Goal: Task Accomplishment & Management: Use online tool/utility

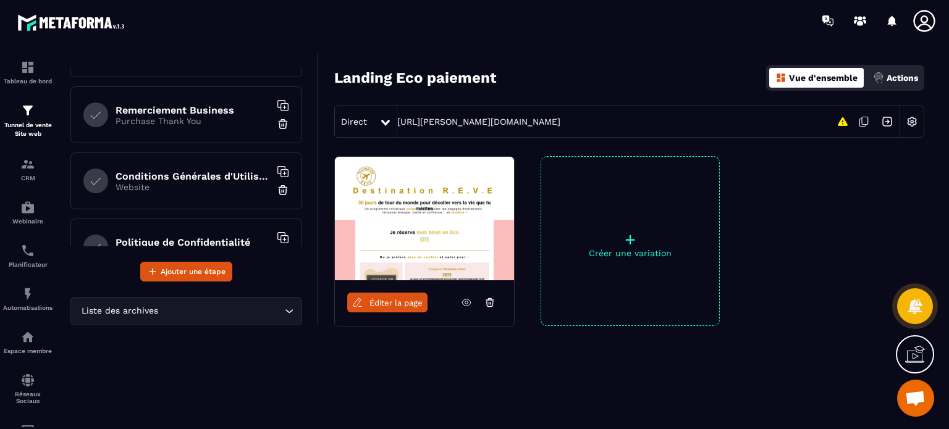
scroll to position [249, 0]
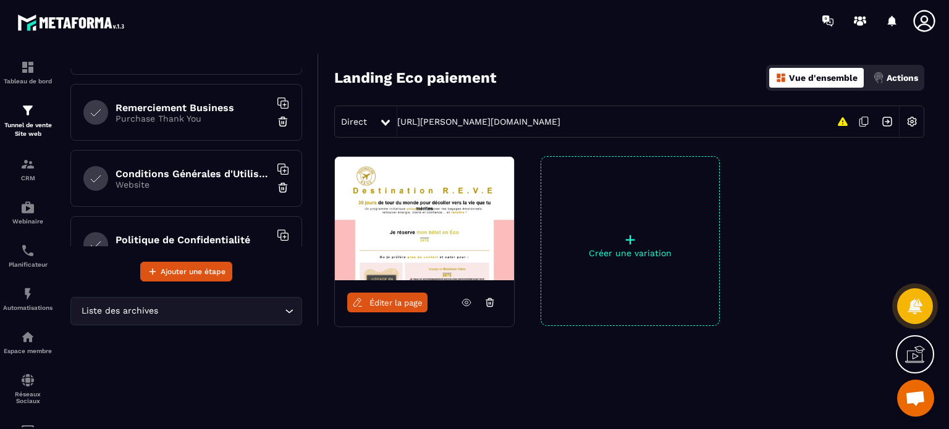
click at [200, 180] on p "Website" at bounding box center [193, 185] width 154 height 10
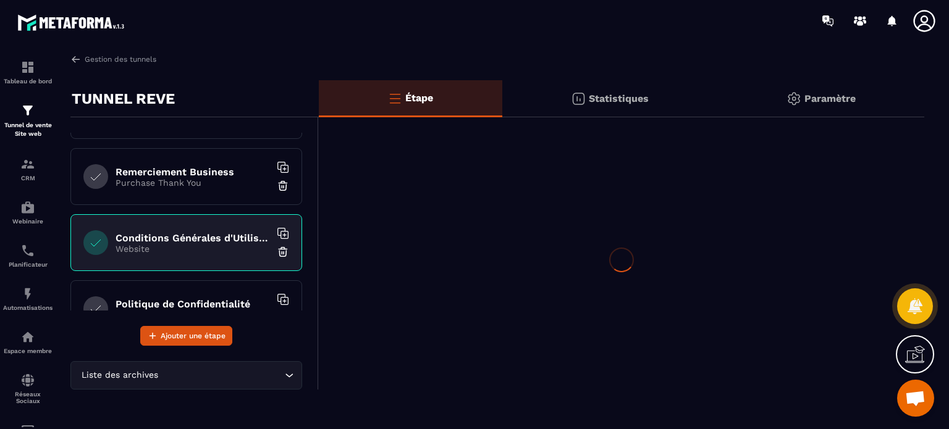
scroll to position [0, 0]
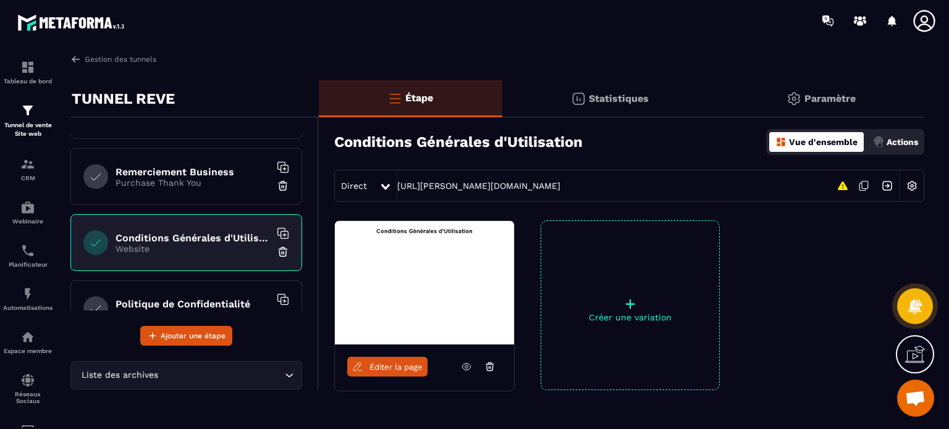
click at [277, 250] on img at bounding box center [283, 252] width 12 height 12
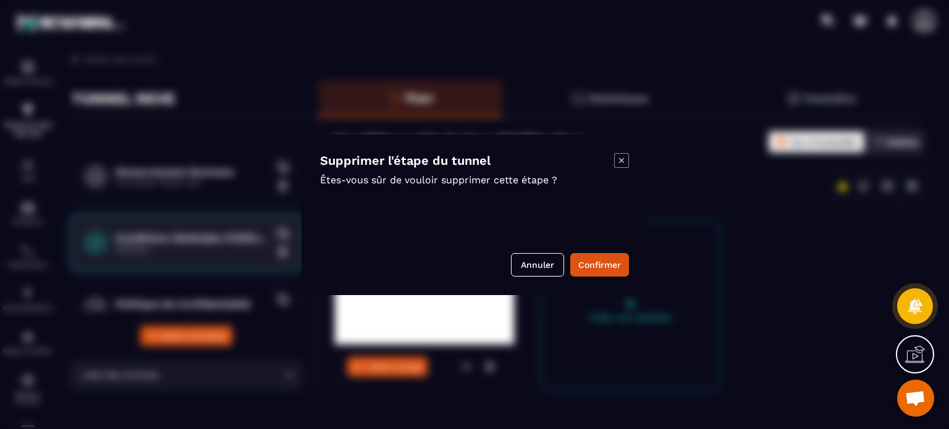
click at [618, 271] on button "Confirmer" at bounding box center [599, 264] width 59 height 23
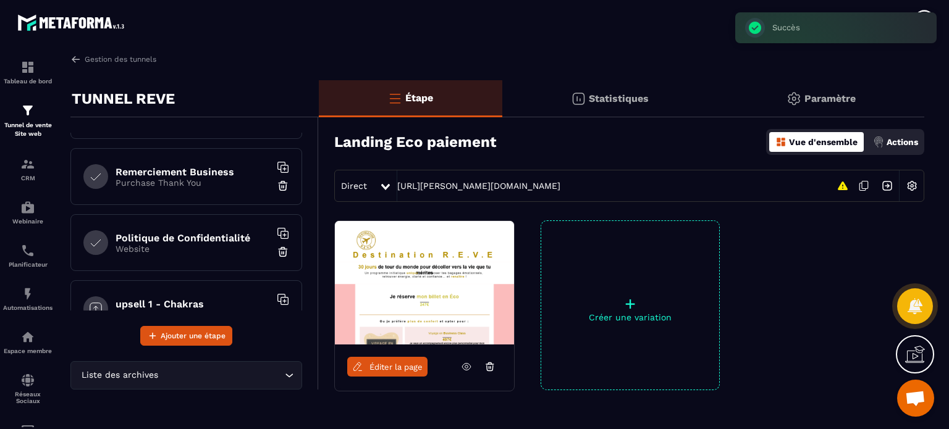
click at [217, 255] on div "Politique de Confidentialité Website" at bounding box center [186, 242] width 232 height 57
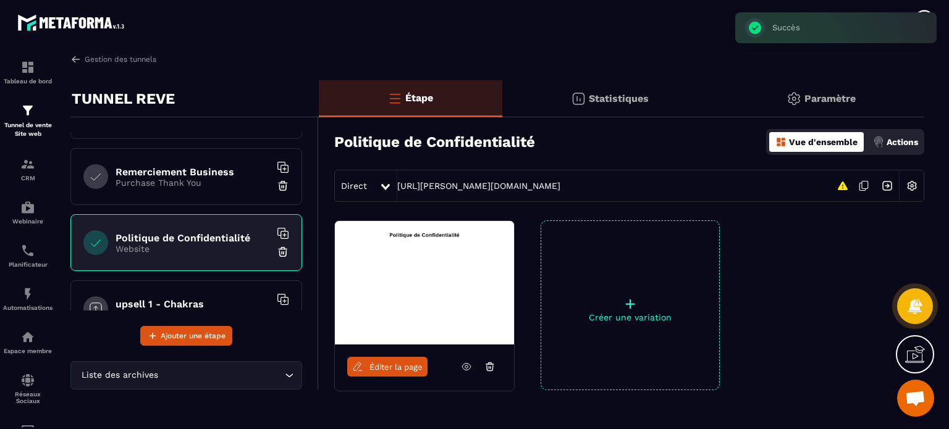
click at [277, 252] on img at bounding box center [283, 252] width 12 height 12
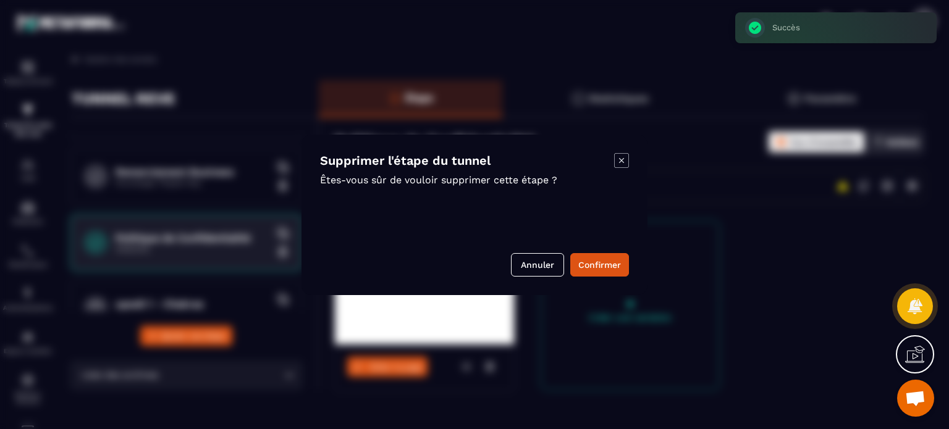
click at [596, 267] on button "Confirmer" at bounding box center [599, 264] width 59 height 23
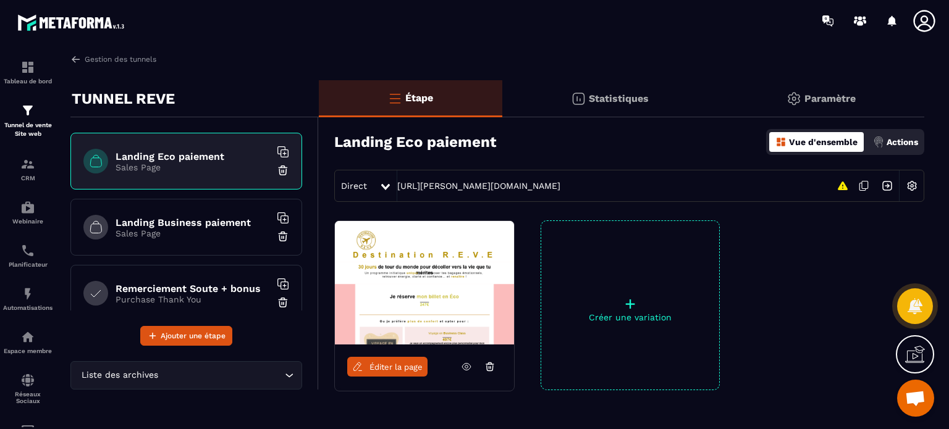
click at [193, 155] on h6 "Landing Eco paiement" at bounding box center [193, 157] width 154 height 12
click at [196, 371] on input "Search for option" at bounding box center [221, 376] width 121 height 14
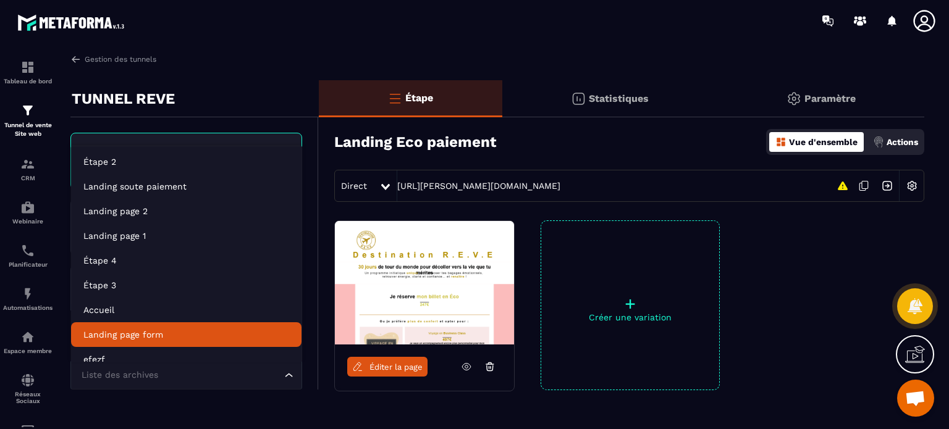
scroll to position [9, 0]
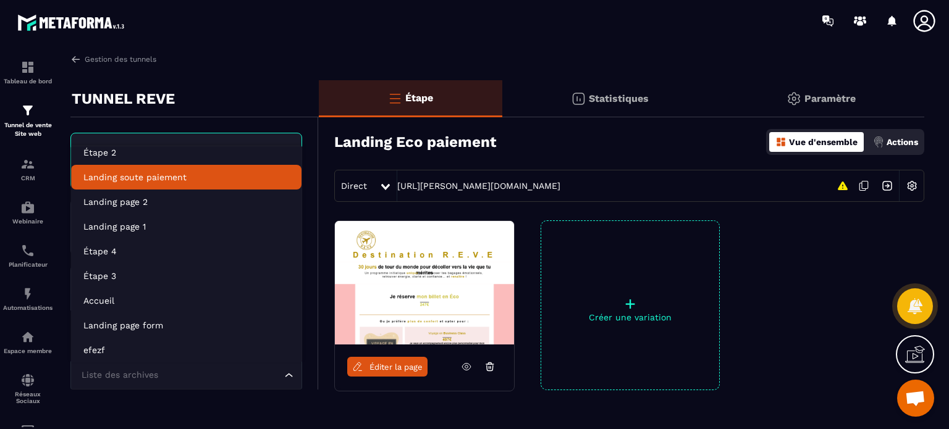
click at [191, 172] on p "Landing soute paiement" at bounding box center [186, 177] width 206 height 12
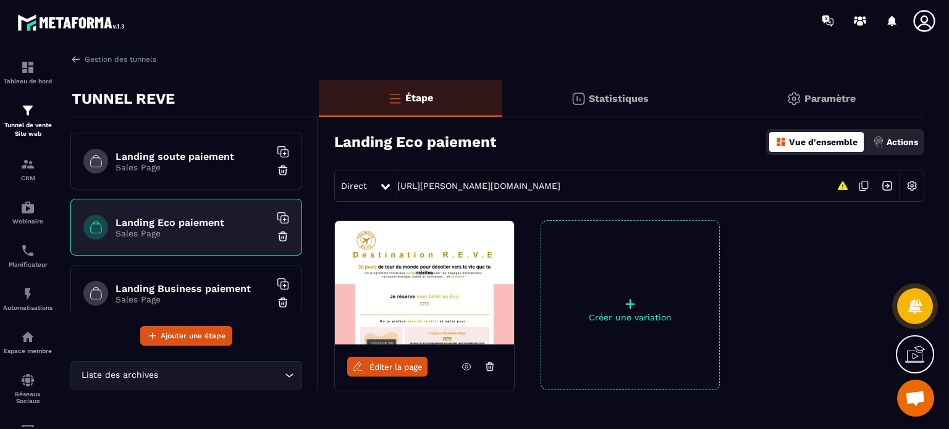
click at [225, 175] on div "Landing soute paiement Sales Page" at bounding box center [186, 161] width 232 height 57
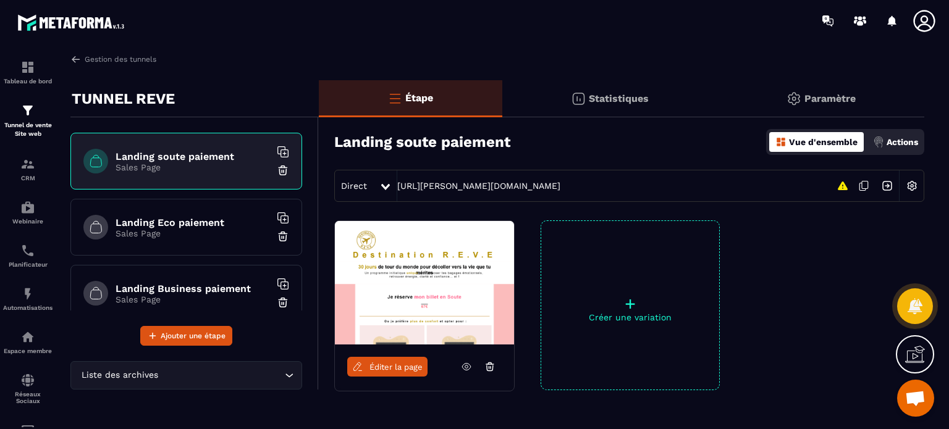
click at [245, 372] on input "Search for option" at bounding box center [221, 376] width 121 height 14
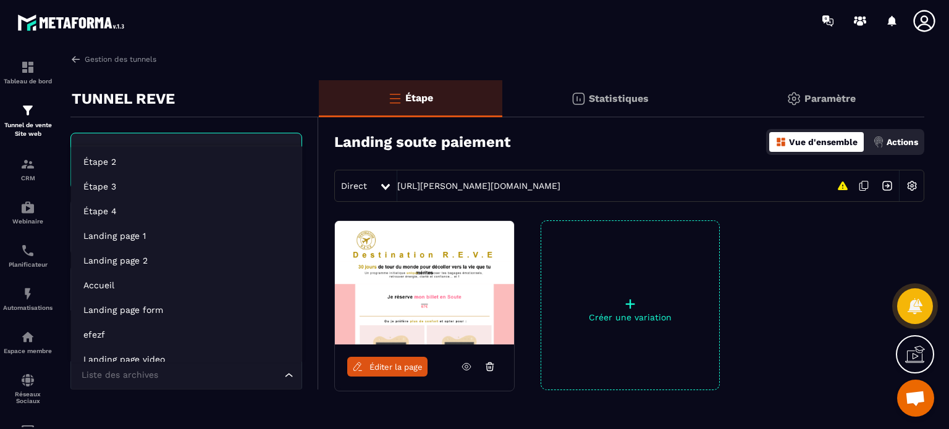
scroll to position [9, 0]
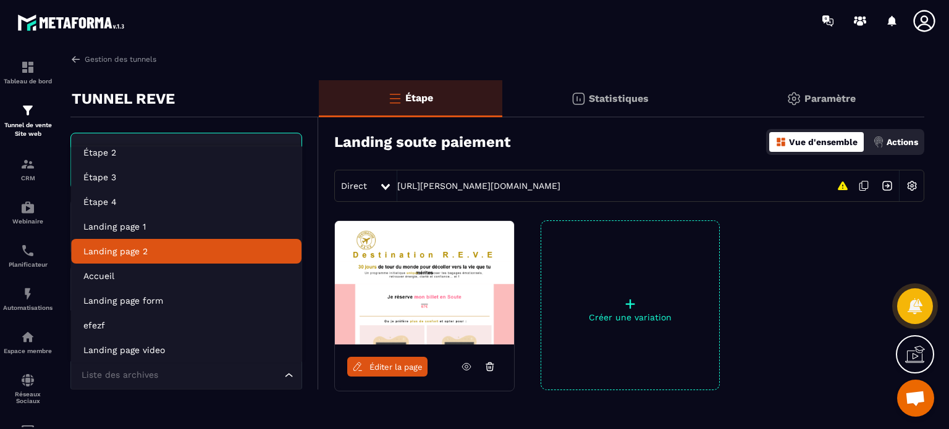
click at [182, 247] on p "Landing page 2" at bounding box center [186, 251] width 206 height 12
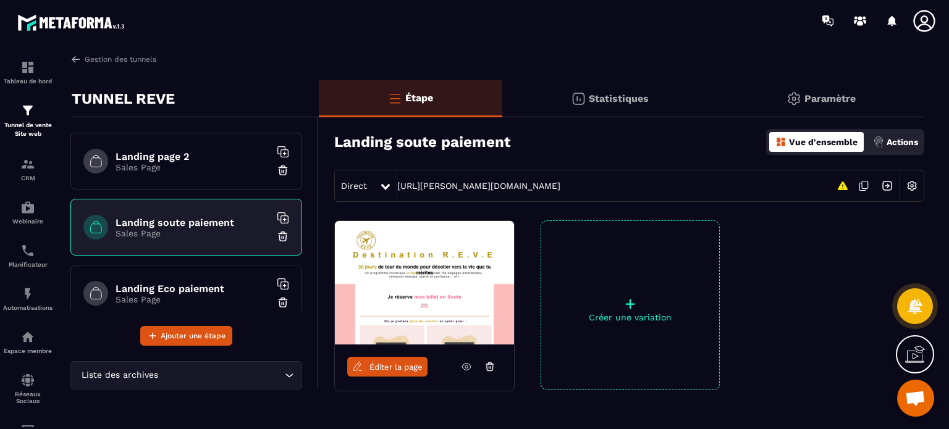
click at [211, 166] on p "Sales Page" at bounding box center [193, 167] width 154 height 10
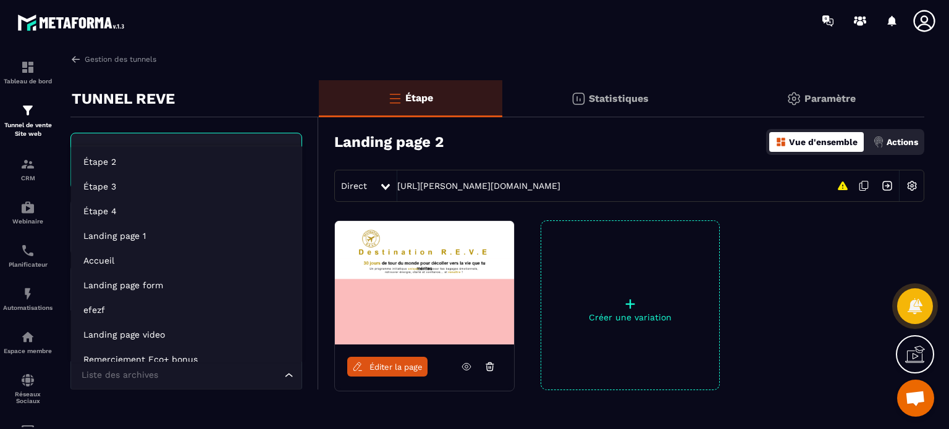
click at [259, 379] on input "Search for option" at bounding box center [179, 376] width 203 height 14
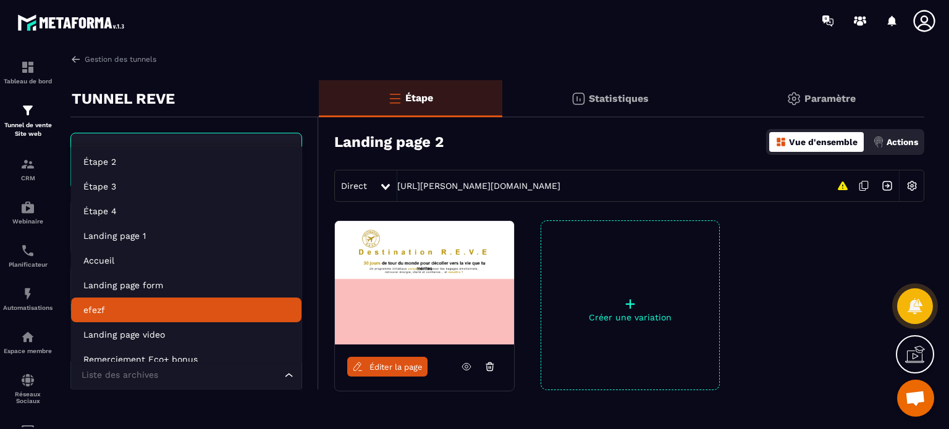
scroll to position [9, 0]
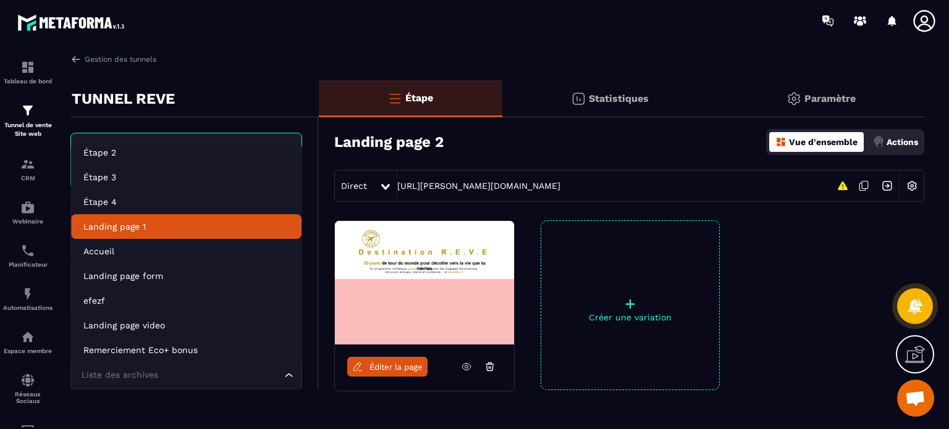
click at [168, 222] on p "Landing page 1" at bounding box center [186, 227] width 206 height 12
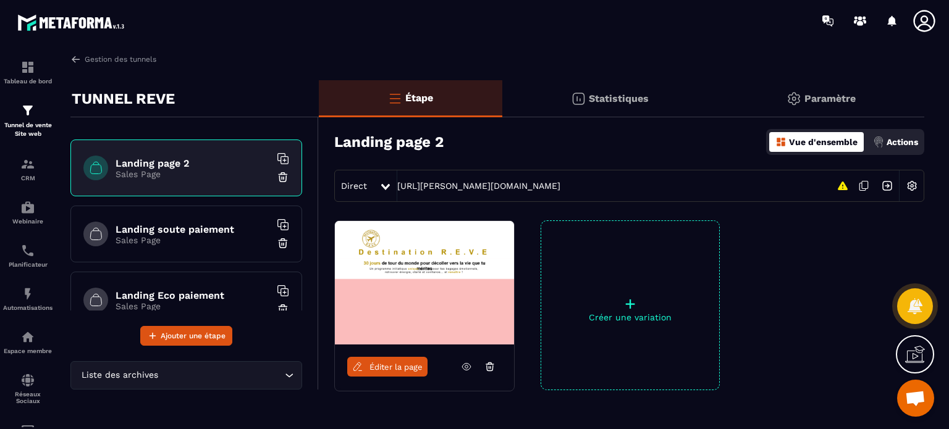
scroll to position [0, 0]
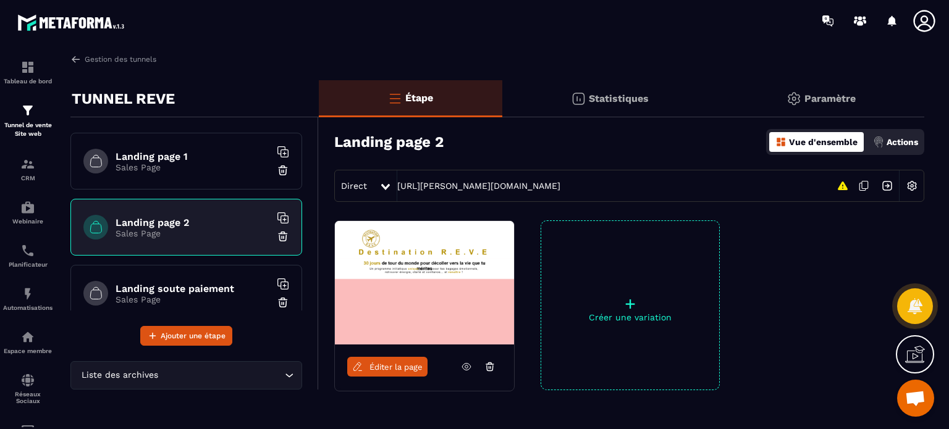
click at [209, 158] on h6 "Landing page 1" at bounding box center [193, 157] width 154 height 12
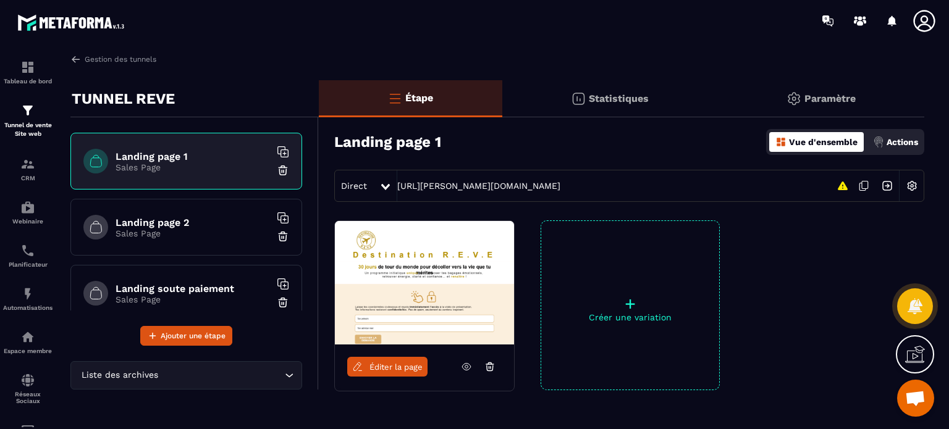
click at [382, 368] on span "Éditer la page" at bounding box center [395, 367] width 53 height 9
